Goal: Transaction & Acquisition: Purchase product/service

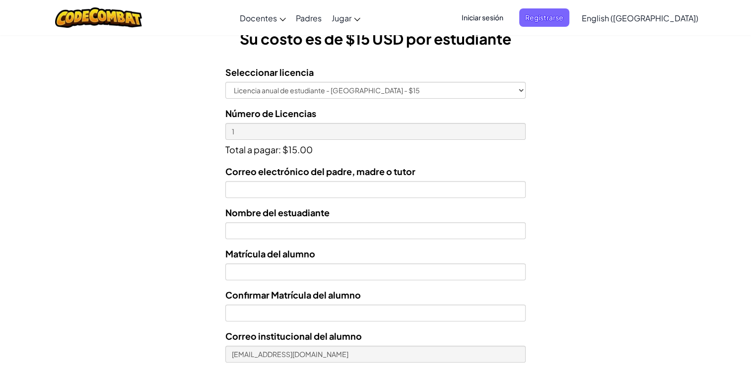
scroll to position [298, 0]
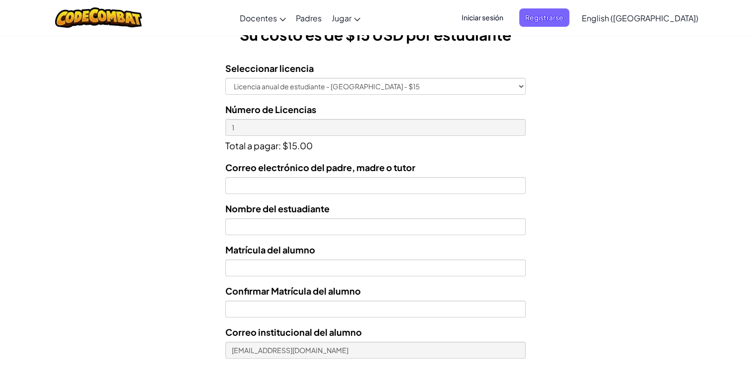
click at [273, 194] on div "Correo electrónico del padre, madre o tutor Nombre del estuadiante Matrícula de…" at bounding box center [375, 295] width 300 height 271
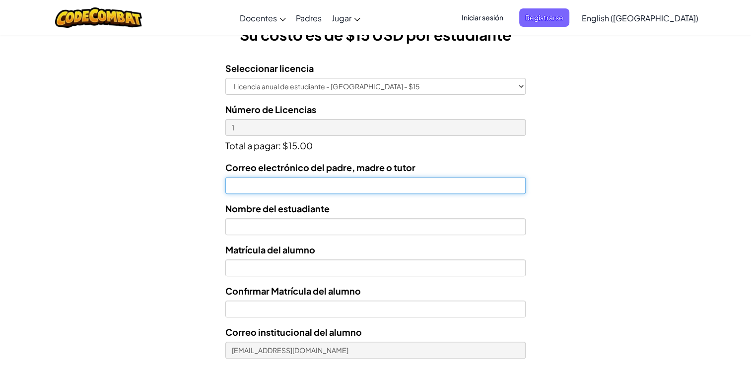
click at [268, 188] on input "Correo electrónico del padre, madre o tutor" at bounding box center [375, 185] width 300 height 17
type input "[EMAIL_ADDRESS][DOMAIN_NAME]"
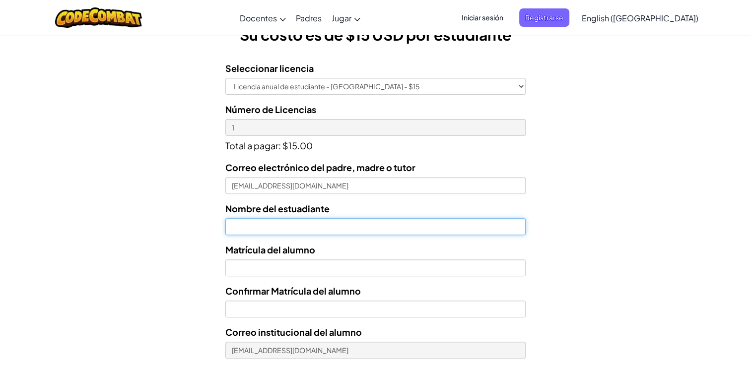
type input "[PERSON_NAME]"
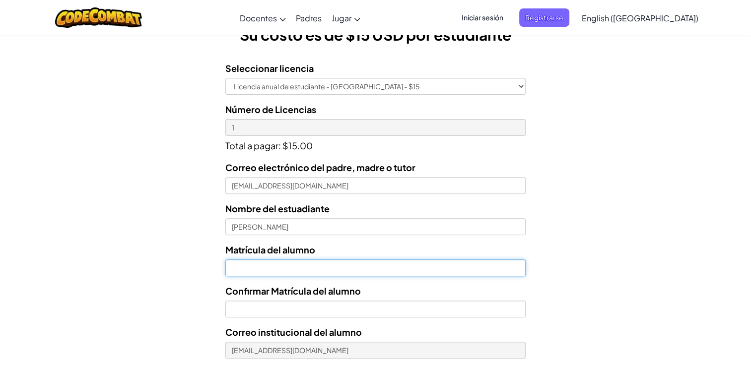
type input "7133569"
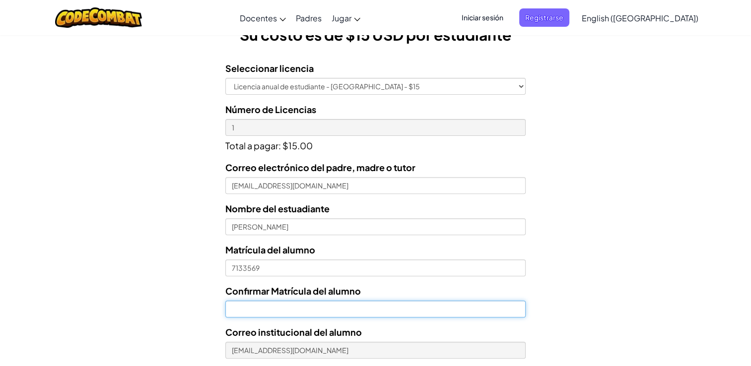
type input "7133569"
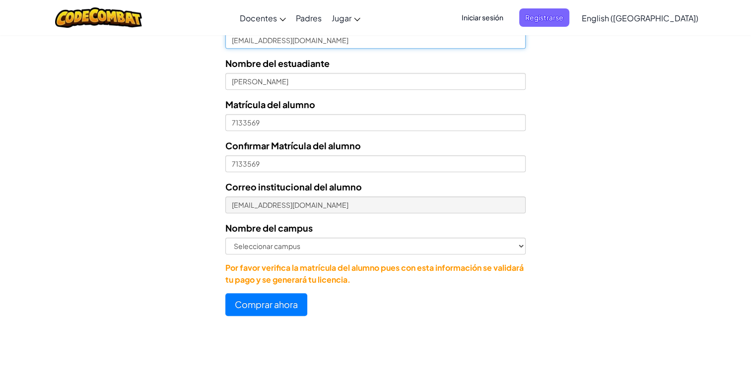
scroll to position [446, 0]
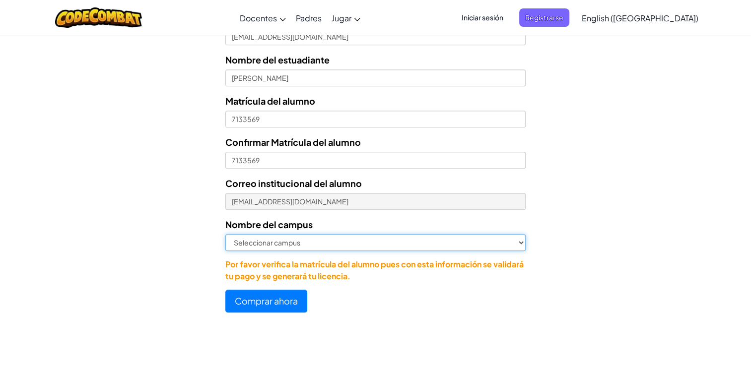
click at [298, 239] on select "Seleccionar campus [GEOGRAPHIC_DATA] Central [GEOGRAPHIC_DATA] [GEOGRAPHIC_DATA…" at bounding box center [375, 242] width 300 height 17
select select "Cancún"
click at [225, 234] on select "Seleccionar campus [GEOGRAPHIC_DATA] Central [GEOGRAPHIC_DATA] [GEOGRAPHIC_DATA…" at bounding box center [375, 242] width 300 height 17
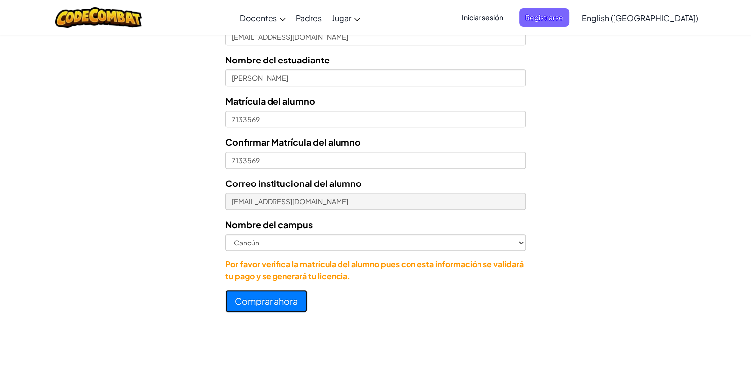
click at [283, 297] on button "Comprar ahora" at bounding box center [266, 301] width 82 height 23
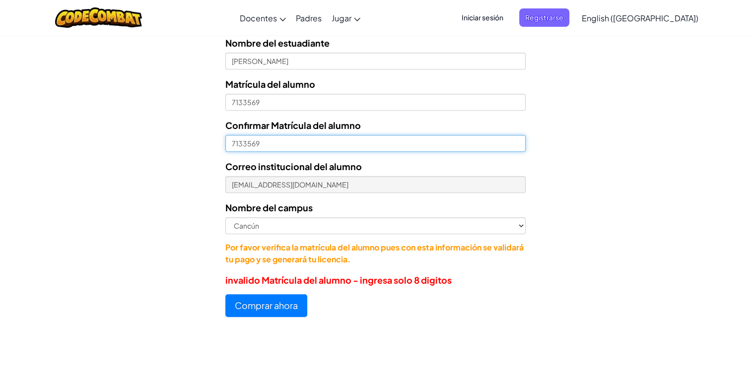
click at [233, 139] on input "7133569" at bounding box center [375, 143] width 300 height 17
type input "07133569"
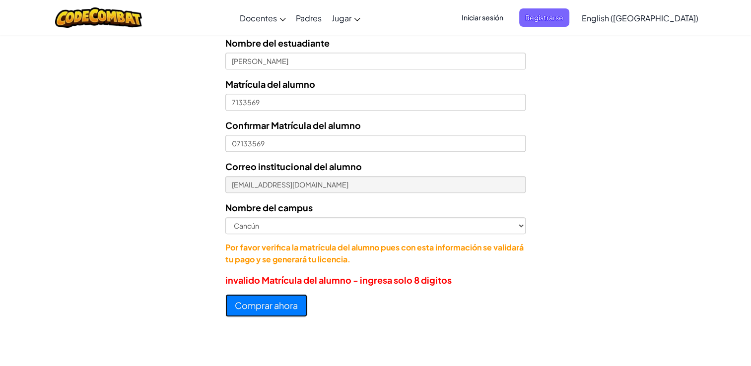
click at [238, 308] on button "Comprar ahora" at bounding box center [266, 305] width 82 height 23
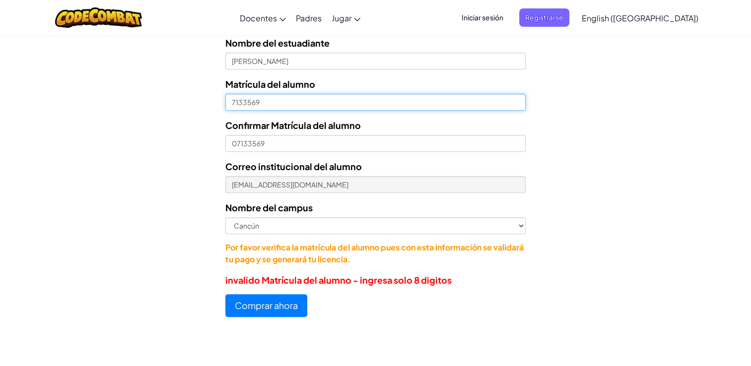
click at [230, 100] on input "7133569" at bounding box center [375, 102] width 300 height 17
type input "07133569"
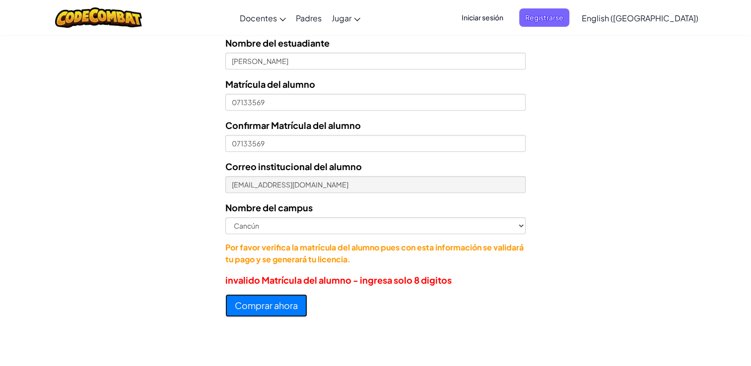
click at [248, 310] on button "Comprar ahora" at bounding box center [266, 305] width 82 height 23
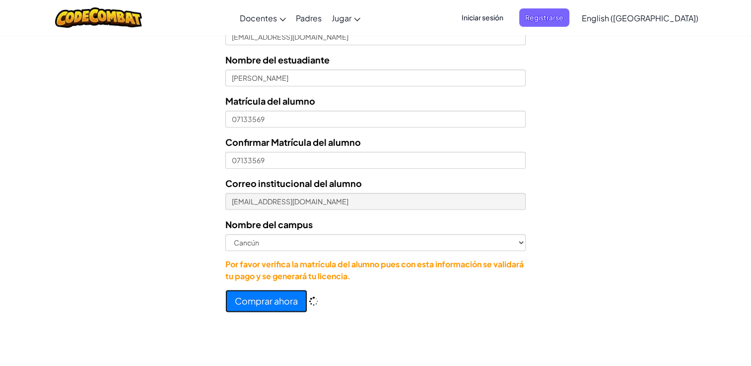
scroll to position [463, 0]
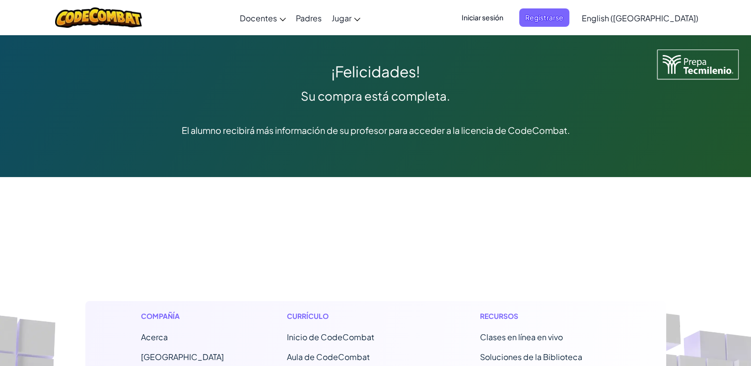
click at [506, 22] on span "Iniciar sesión" at bounding box center [482, 17] width 54 height 18
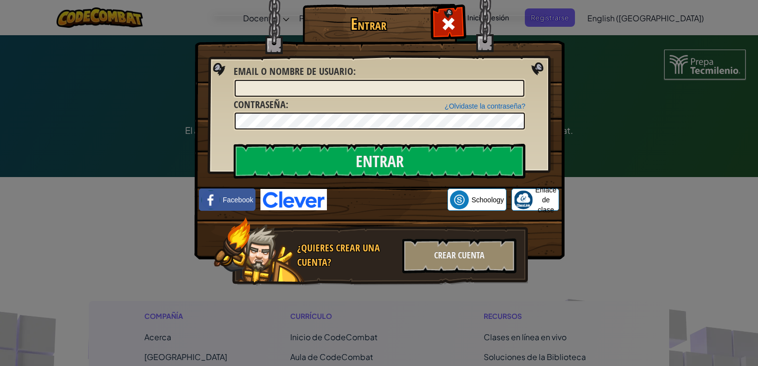
click at [573, 21] on div "Entrar Error desconocido. Email o Nombre de usuario : ¿Olvidaste la contraseña?…" at bounding box center [379, 183] width 758 height 366
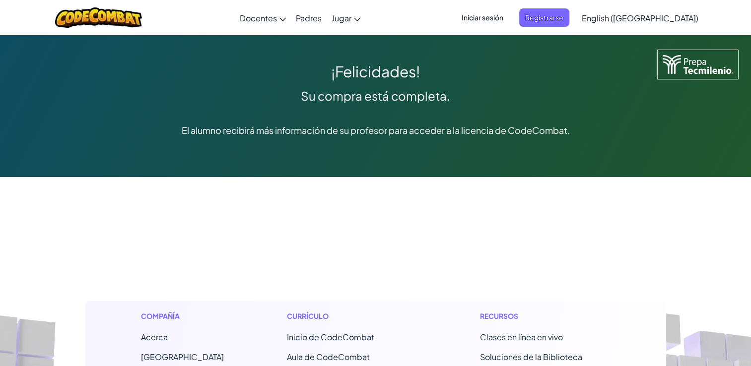
click at [569, 19] on span "Registrarse" at bounding box center [544, 17] width 50 height 18
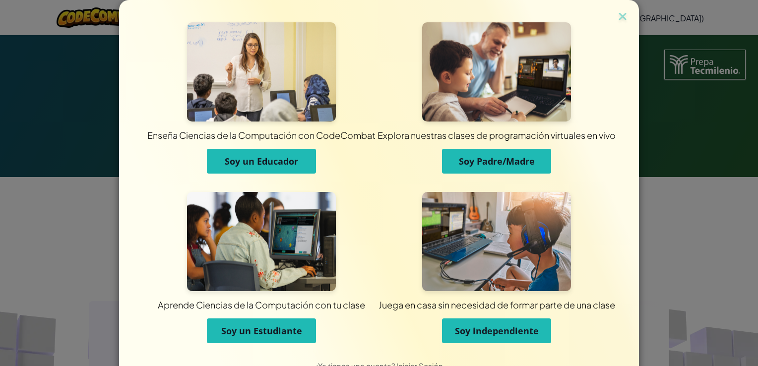
click at [290, 329] on span "Soy un Estudiante" at bounding box center [261, 331] width 81 height 12
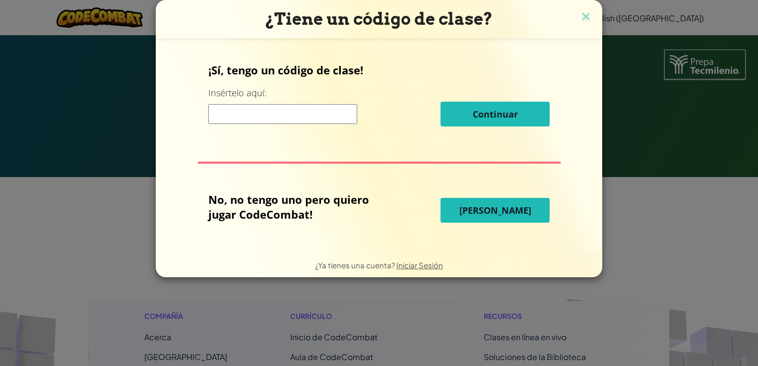
click at [309, 120] on input at bounding box center [282, 114] width 149 height 20
type input "SleepBadBox"
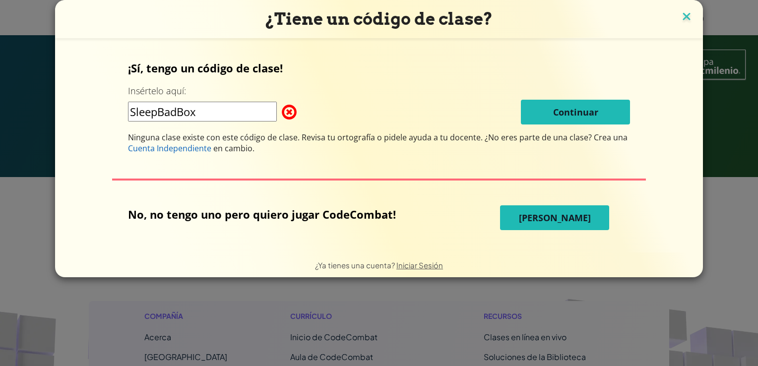
click at [687, 10] on img at bounding box center [686, 17] width 13 height 15
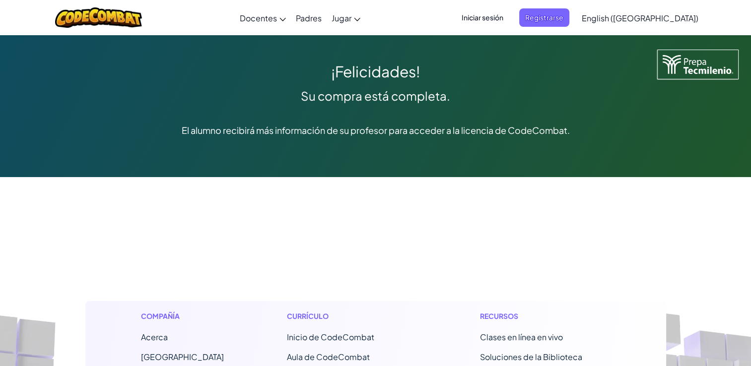
click at [493, 15] on span "Iniciar sesión" at bounding box center [482, 17] width 54 height 18
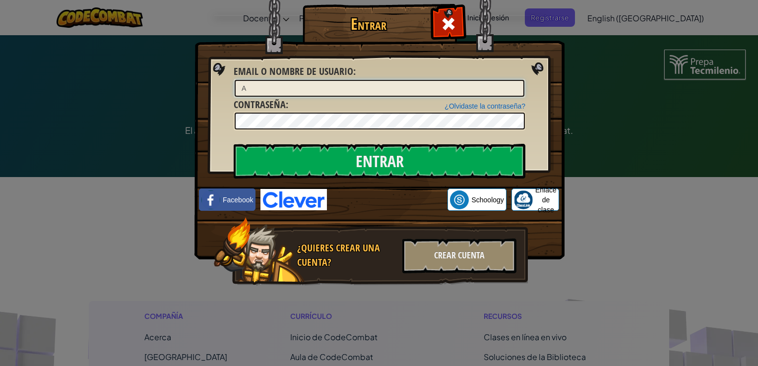
type input "[EMAIL_ADDRESS][DOMAIN_NAME]"
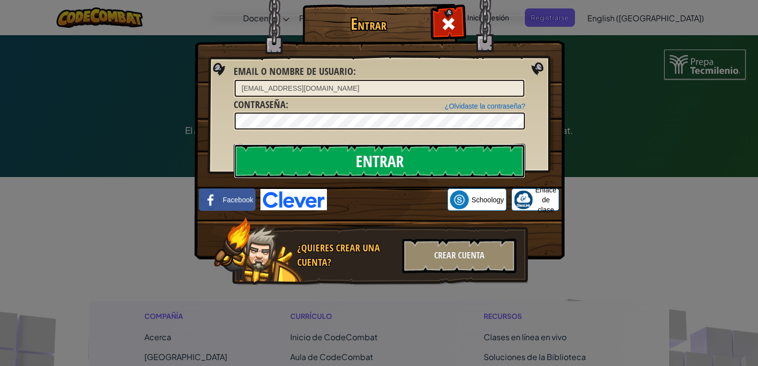
click at [365, 162] on input "Entrar" at bounding box center [380, 161] width 292 height 35
